Goal: Find specific page/section: Find specific page/section

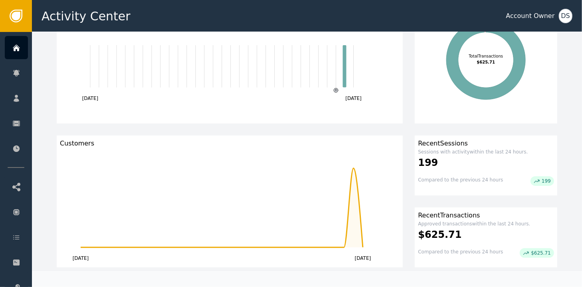
scroll to position [120, 0]
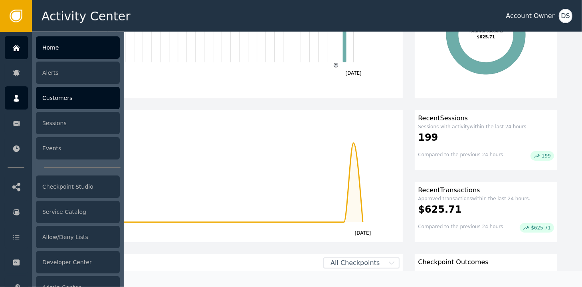
click at [58, 100] on div "Customers" at bounding box center [78, 98] width 84 height 22
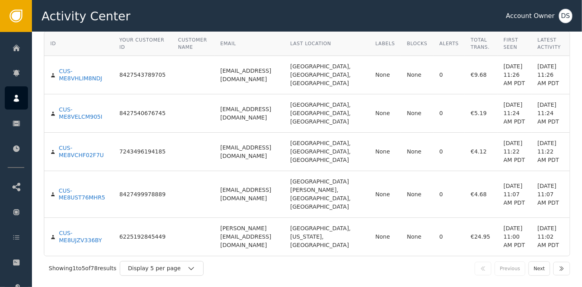
scroll to position [63, 0]
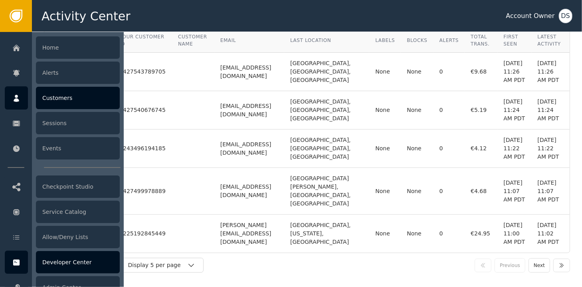
click at [72, 260] on div "Developer Center" at bounding box center [78, 262] width 84 height 22
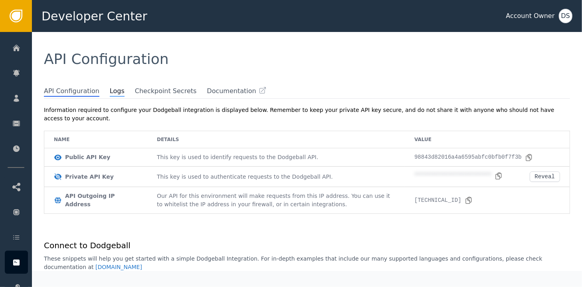
click at [110, 95] on span "Logs" at bounding box center [117, 91] width 15 height 10
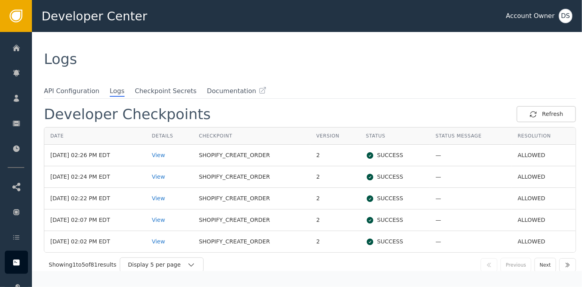
scroll to position [4, 0]
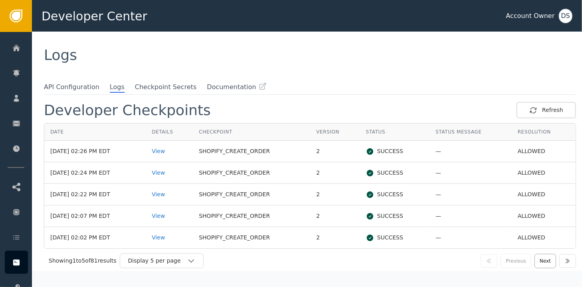
click at [540, 259] on button "Next" at bounding box center [546, 260] width 22 height 14
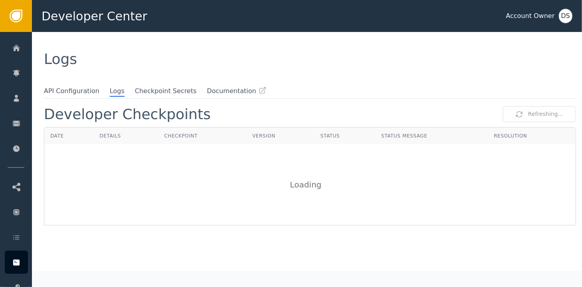
scroll to position [0, 0]
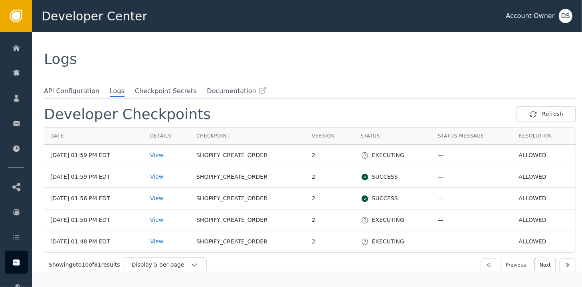
click at [543, 263] on button "Next" at bounding box center [546, 264] width 22 height 14
click at [165, 196] on div "View" at bounding box center [167, 198] width 34 height 8
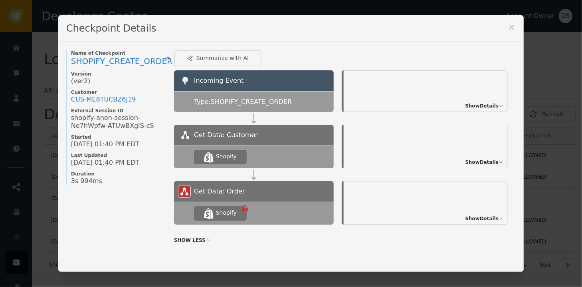
click at [469, 220] on span "Show Details" at bounding box center [482, 218] width 34 height 7
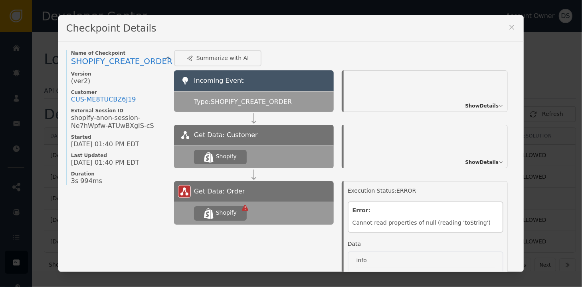
click at [475, 162] on span "Show Details" at bounding box center [482, 161] width 34 height 7
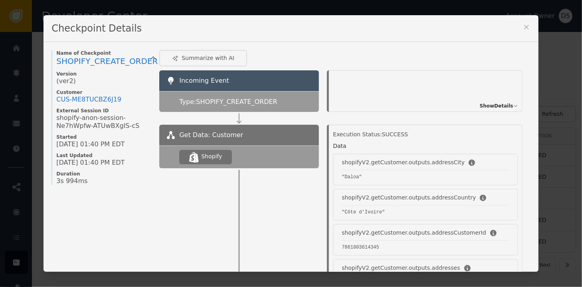
click at [483, 106] on span "Show Details" at bounding box center [497, 105] width 34 height 7
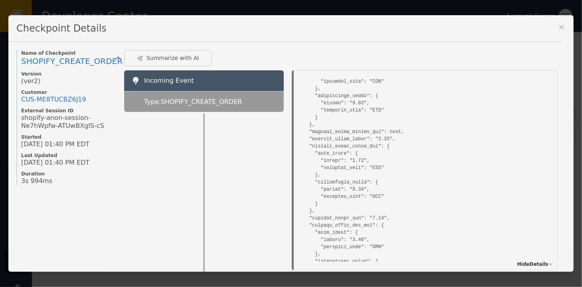
scroll to position [439, 0]
